Goal: Information Seeking & Learning: Learn about a topic

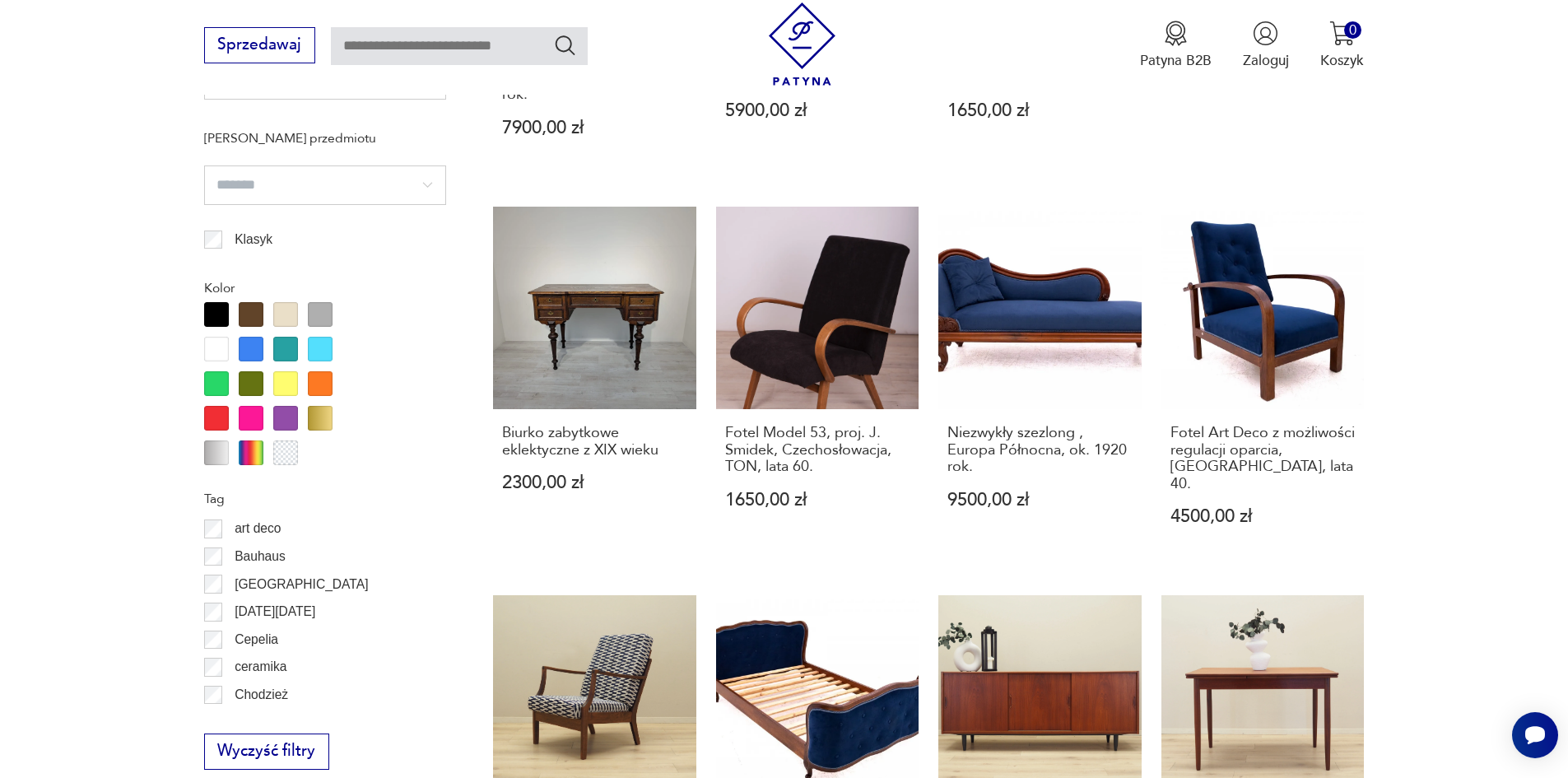
scroll to position [1973, 0]
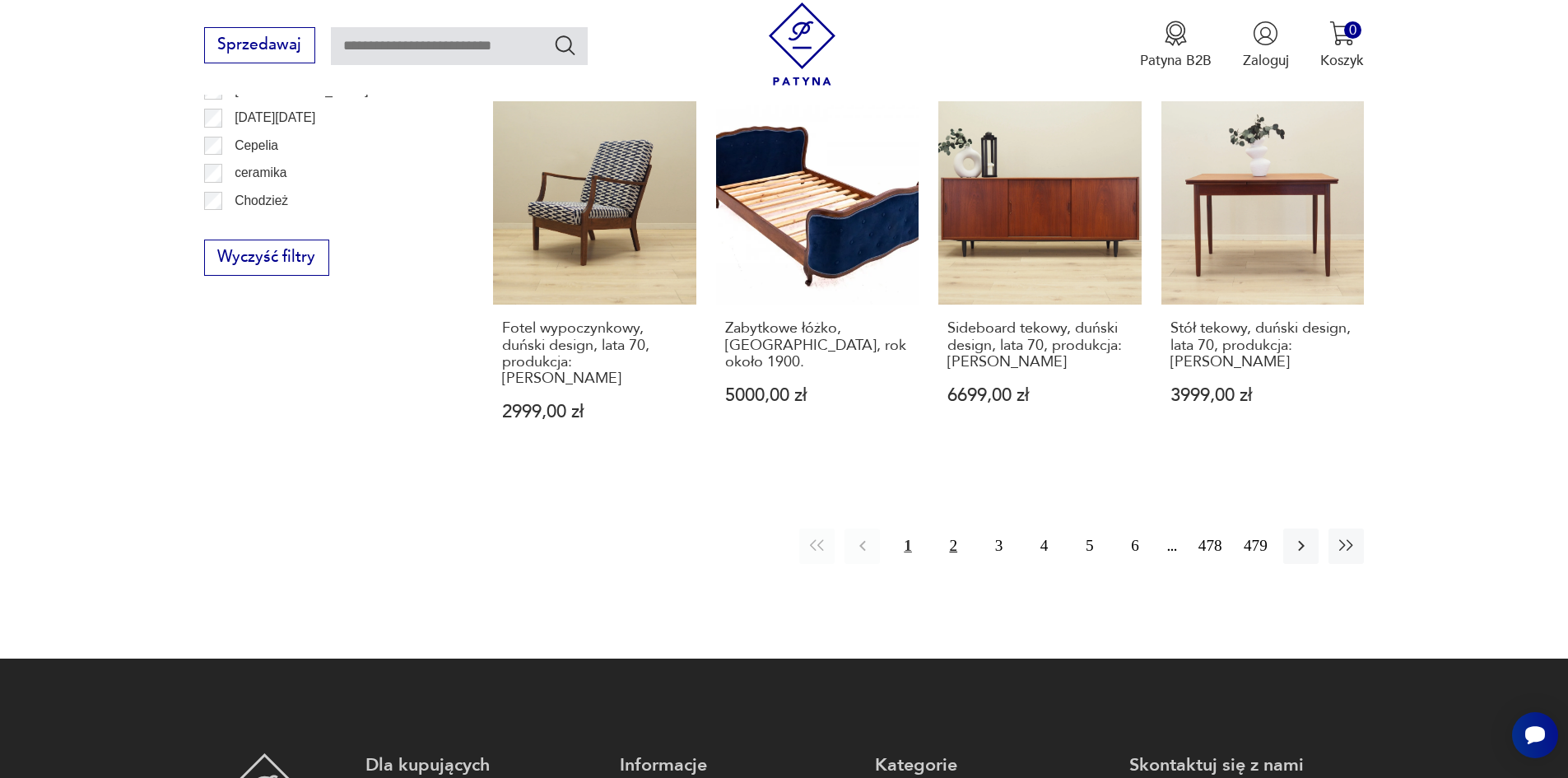
click at [955, 529] on button "2" at bounding box center [953, 546] width 36 height 36
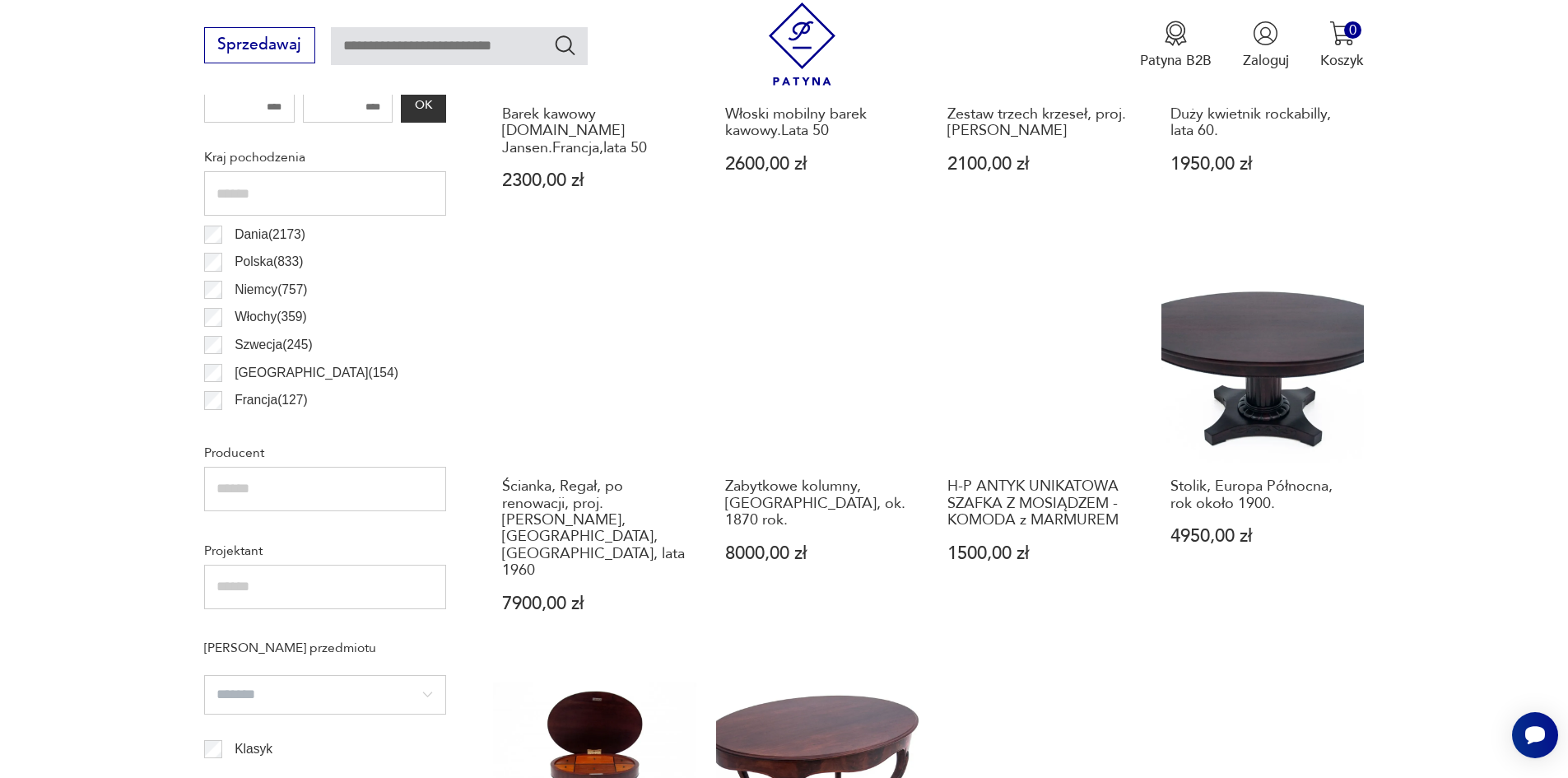
scroll to position [960, 0]
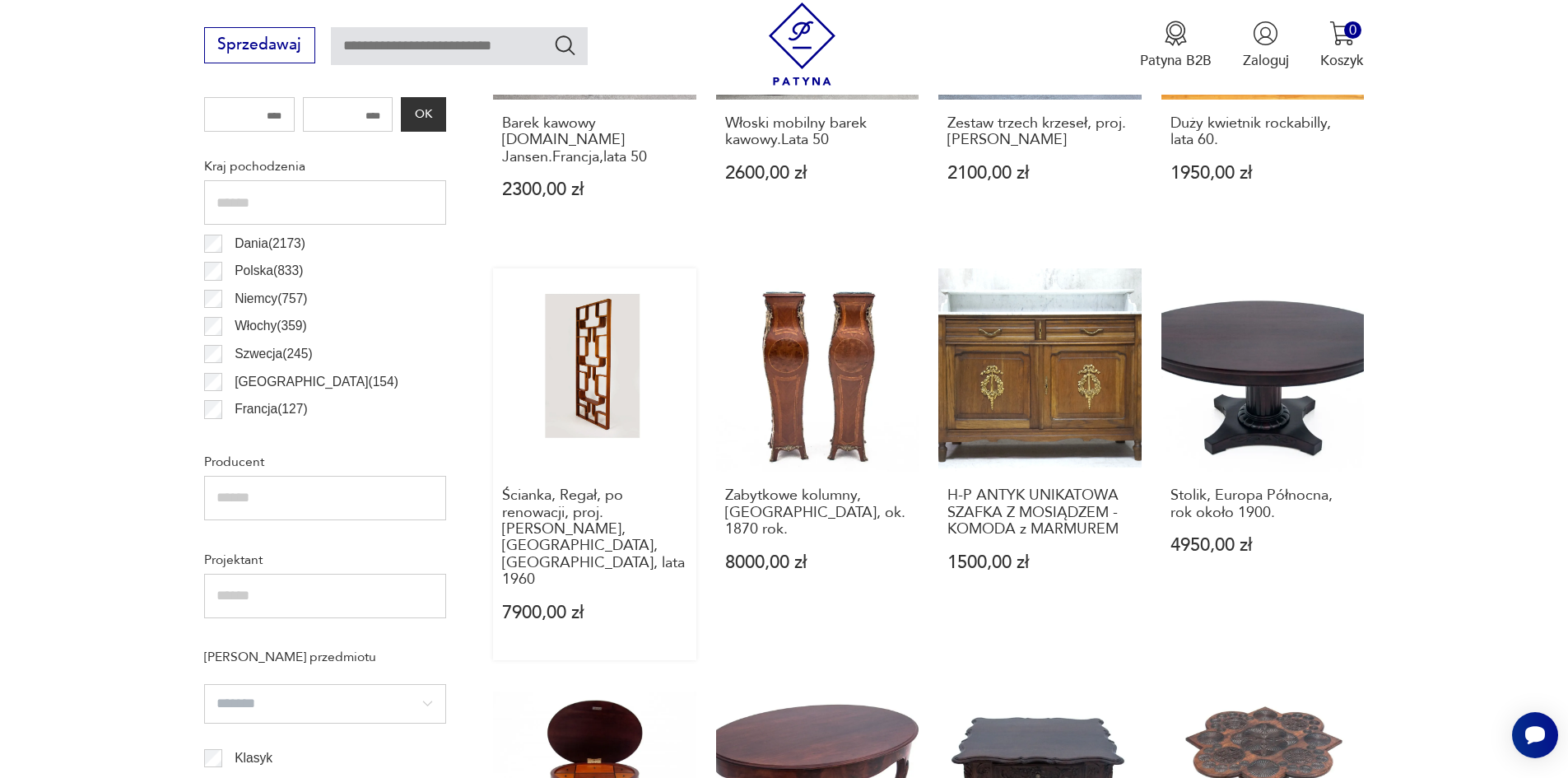
click at [575, 381] on link "Ścianka, Regał, po renowacji, proj. [PERSON_NAME], [GEOGRAPHIC_DATA], [GEOGRAPH…" at bounding box center [595, 464] width 203 height 391
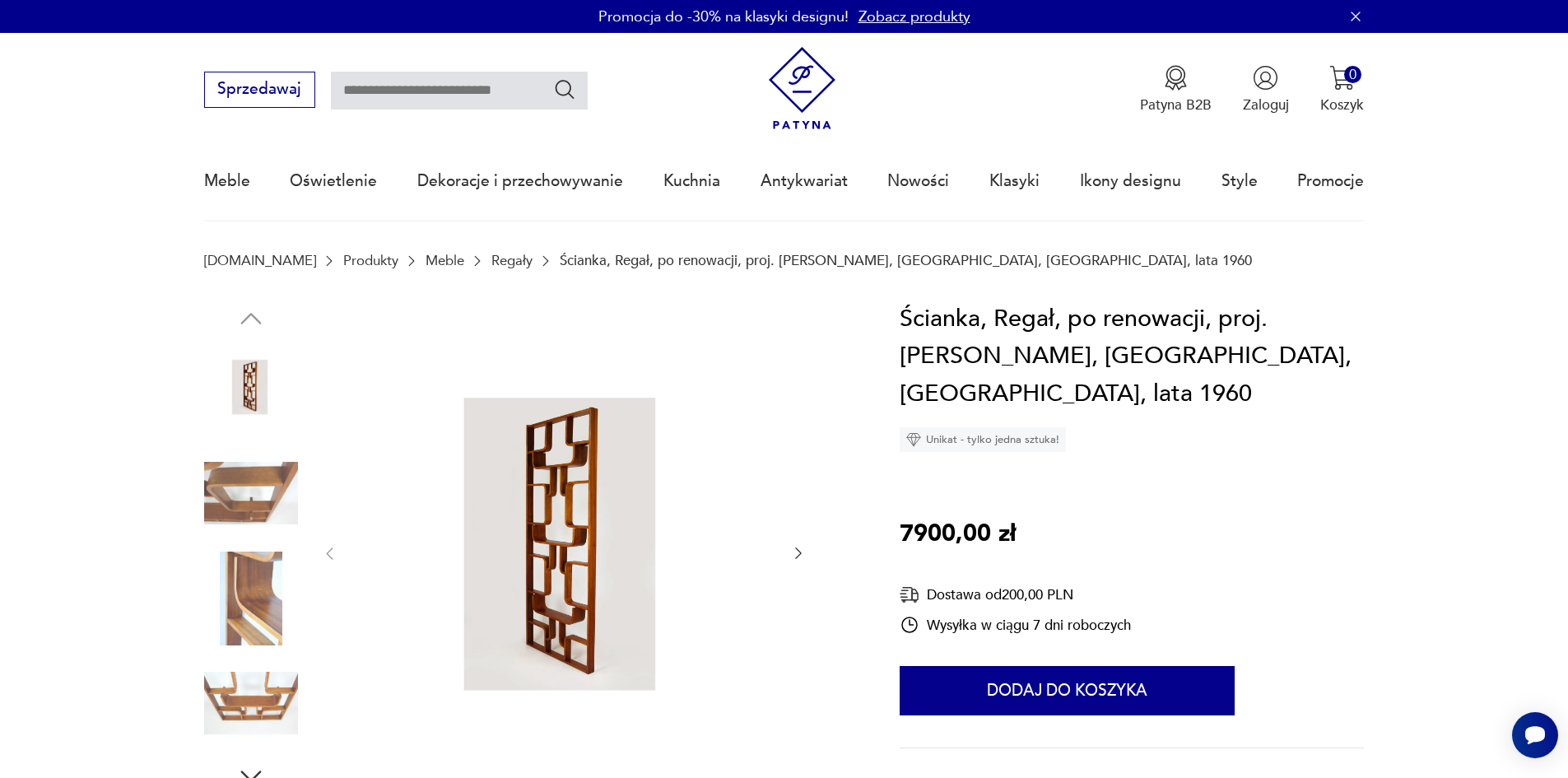
click at [796, 546] on icon "button" at bounding box center [798, 553] width 17 height 17
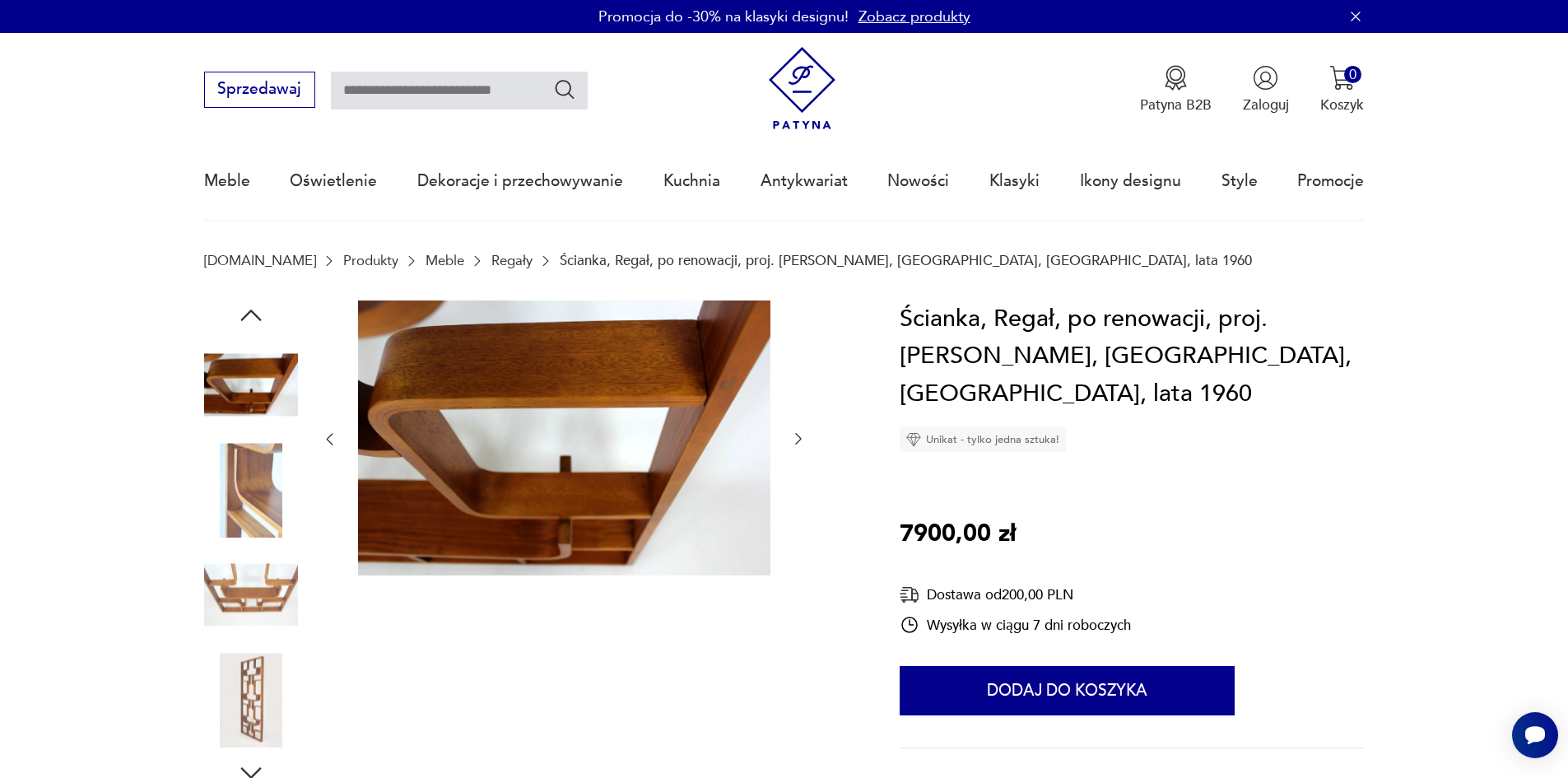
click at [796, 546] on div at bounding box center [564, 439] width 486 height 278
click at [795, 438] on icon "button" at bounding box center [798, 439] width 17 height 17
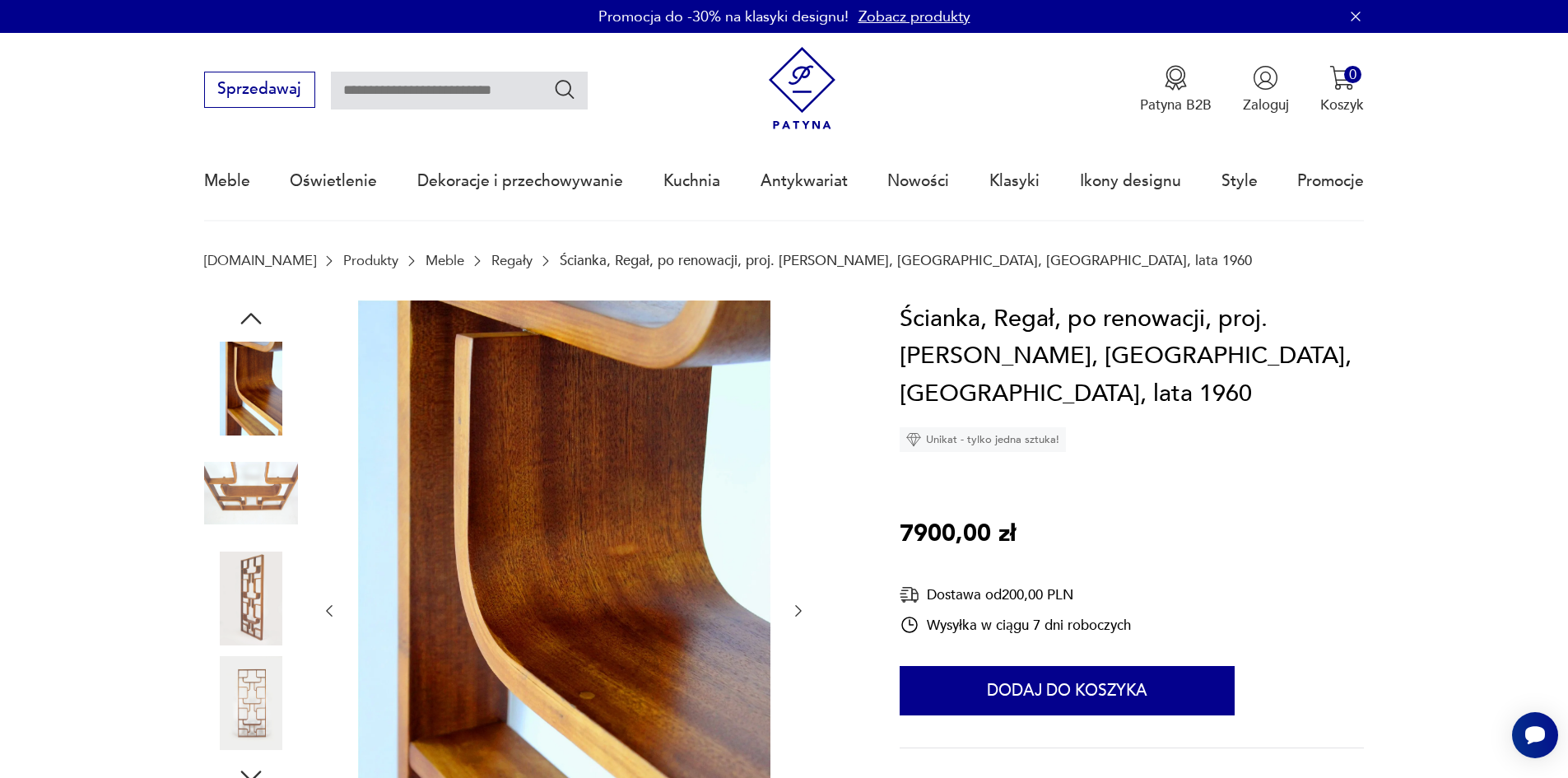
click at [798, 611] on icon "button" at bounding box center [798, 611] width 17 height 17
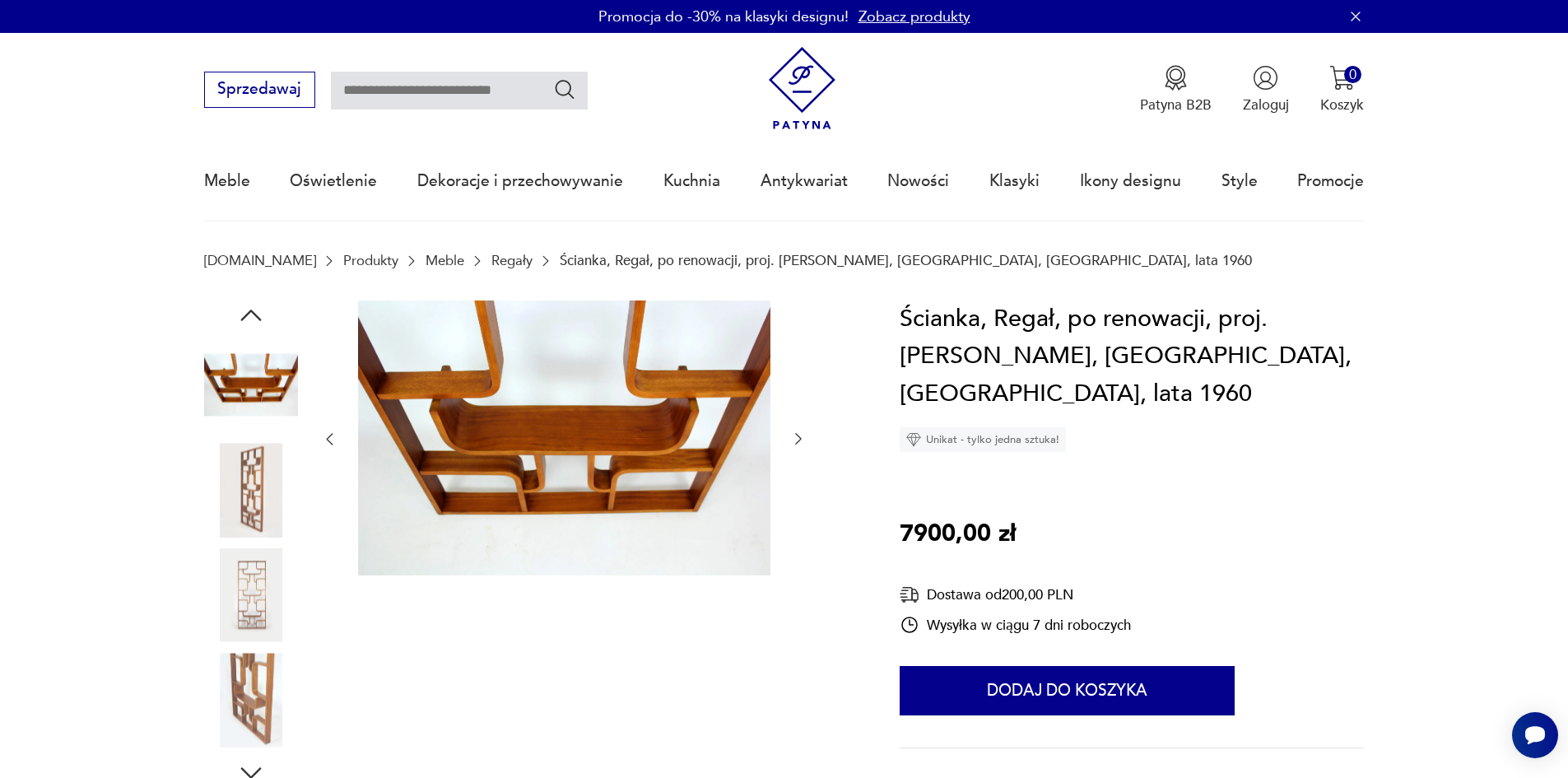
click at [798, 436] on icon "button" at bounding box center [798, 439] width 7 height 12
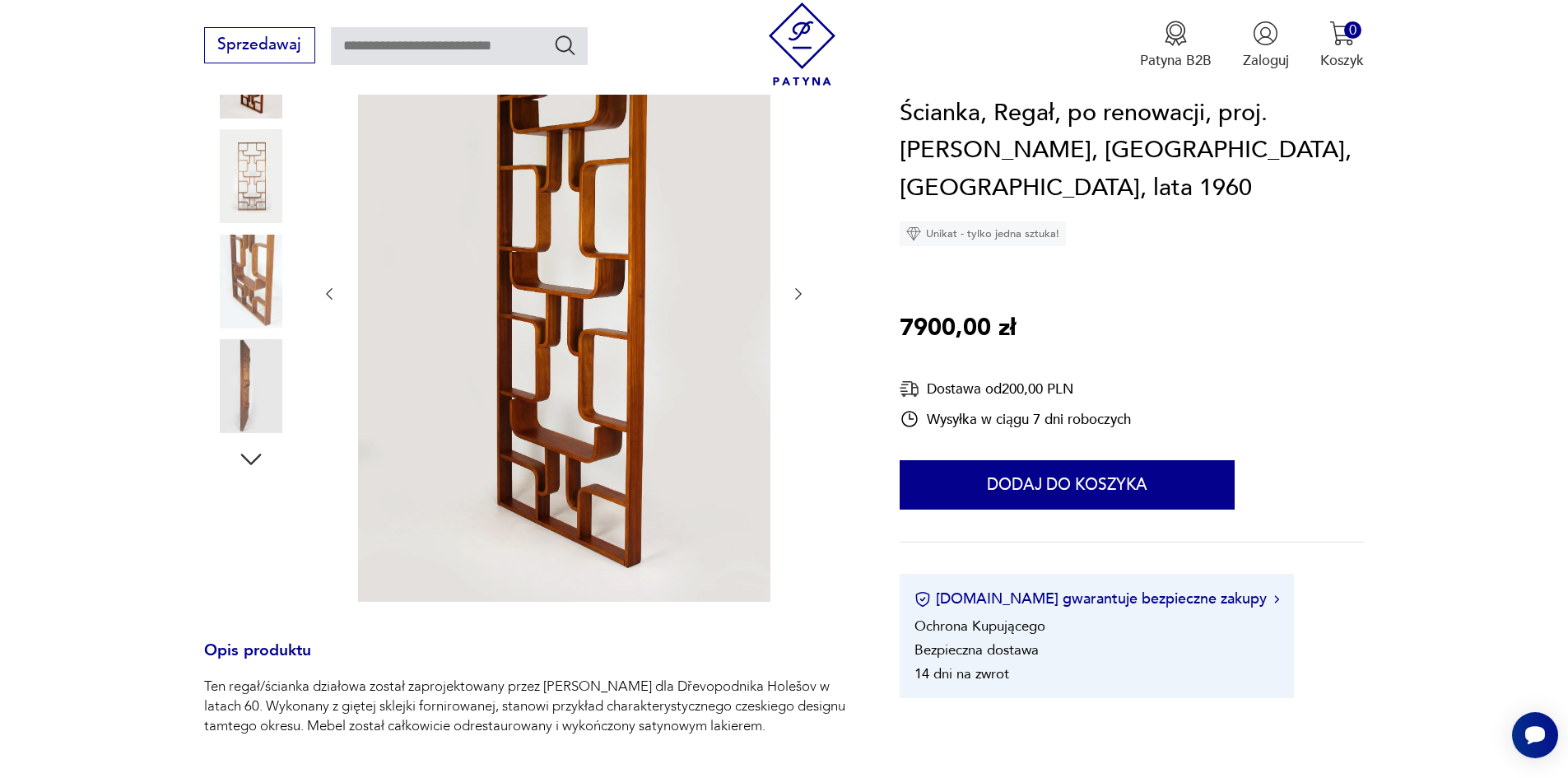
scroll to position [494, 0]
